Goal: Task Accomplishment & Management: Complete application form

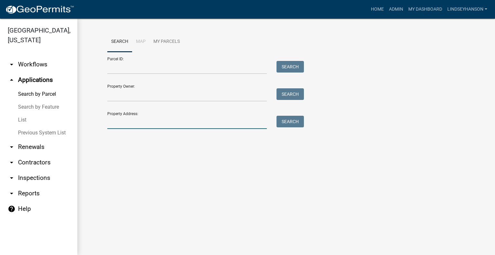
click at [124, 122] on input "Property Address:" at bounding box center [186, 122] width 159 height 13
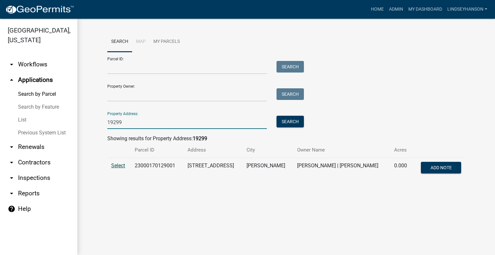
type input "19299"
click at [116, 163] on span "Select" at bounding box center [118, 165] width 14 height 6
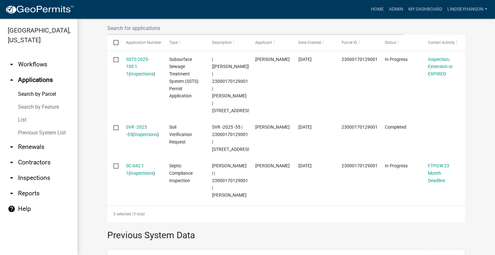
scroll to position [211, 0]
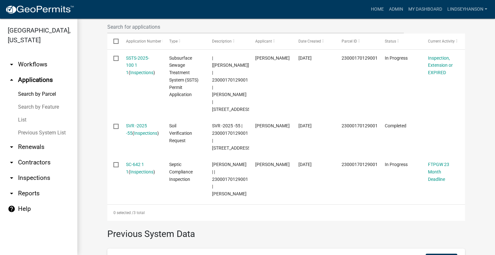
click at [37, 65] on link "arrow_drop_down Workflows" at bounding box center [38, 64] width 77 height 15
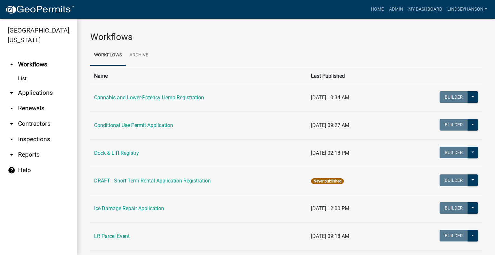
click at [40, 89] on link "arrow_drop_down Applications" at bounding box center [38, 92] width 77 height 15
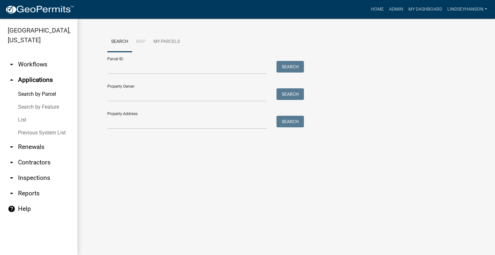
click at [31, 65] on link "arrow_drop_down Workflows" at bounding box center [38, 64] width 77 height 15
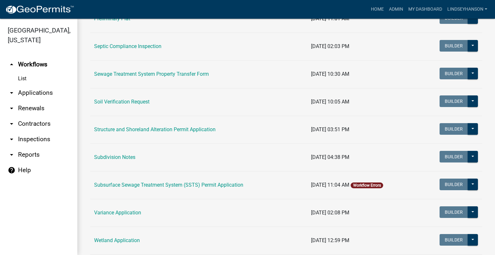
scroll to position [329, 0]
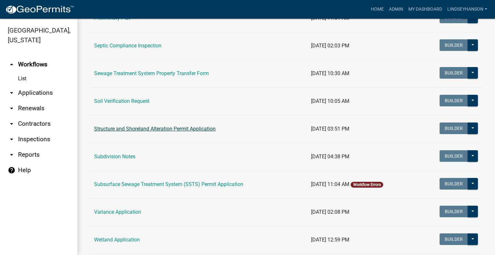
click at [167, 128] on link "Structure and Shoreland Alteration Permit Application" at bounding box center [154, 129] width 121 height 6
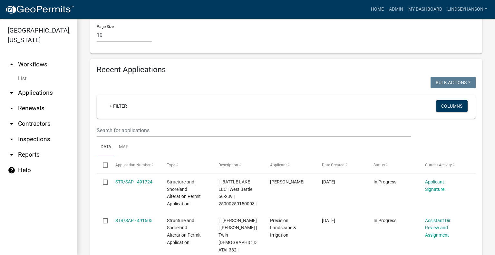
scroll to position [736, 0]
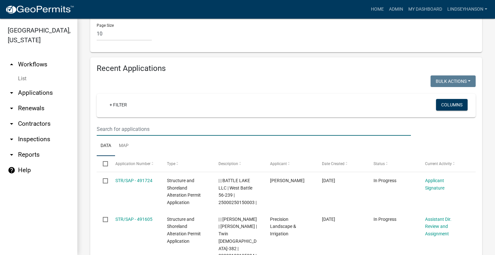
click at [273, 127] on input "text" at bounding box center [254, 128] width 314 height 13
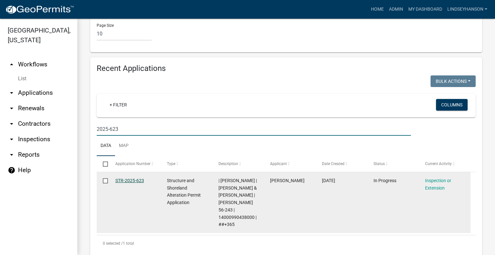
type input "2025-623"
click at [127, 178] on link "STR-2025-623" at bounding box center [129, 180] width 29 height 5
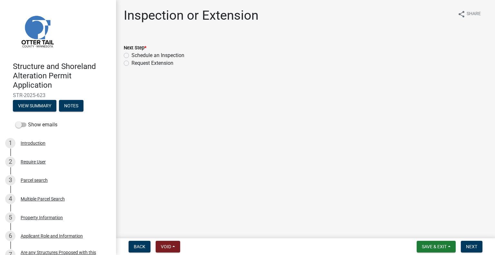
click at [161, 55] on label "Schedule an Inspection" at bounding box center [157, 56] width 53 height 8
click at [136, 55] on input "Schedule an Inspection" at bounding box center [133, 54] width 4 height 4
radio input "true"
drag, startPoint x: 473, startPoint y: 244, endPoint x: 473, endPoint y: 241, distance: 3.5
click at [473, 242] on button "Next" at bounding box center [472, 247] width 22 height 12
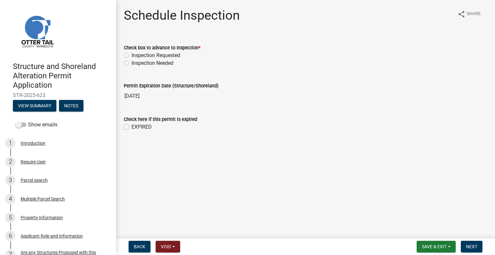
click at [167, 55] on label "Inspection Requested" at bounding box center [155, 56] width 49 height 8
click at [136, 55] on input "Inspection Requested" at bounding box center [133, 54] width 4 height 4
radio input "true"
click at [469, 236] on div "Structure and Shoreland Alteration Permit Application STR-2025-623 View Summary…" at bounding box center [247, 127] width 495 height 255
click at [473, 243] on button "Next" at bounding box center [472, 247] width 22 height 12
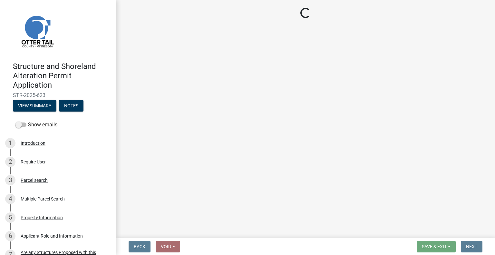
select select "710d5f49-2663-4e73-9718-d0c4e189f5ed"
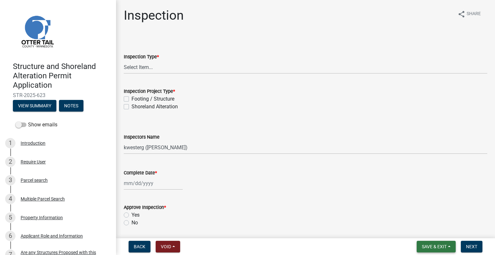
click at [434, 244] on span "Save & Exit" at bounding box center [434, 246] width 25 height 5
click at [432, 232] on button "Save & Exit" at bounding box center [430, 229] width 52 height 15
